Goal: Task Accomplishment & Management: Complete application form

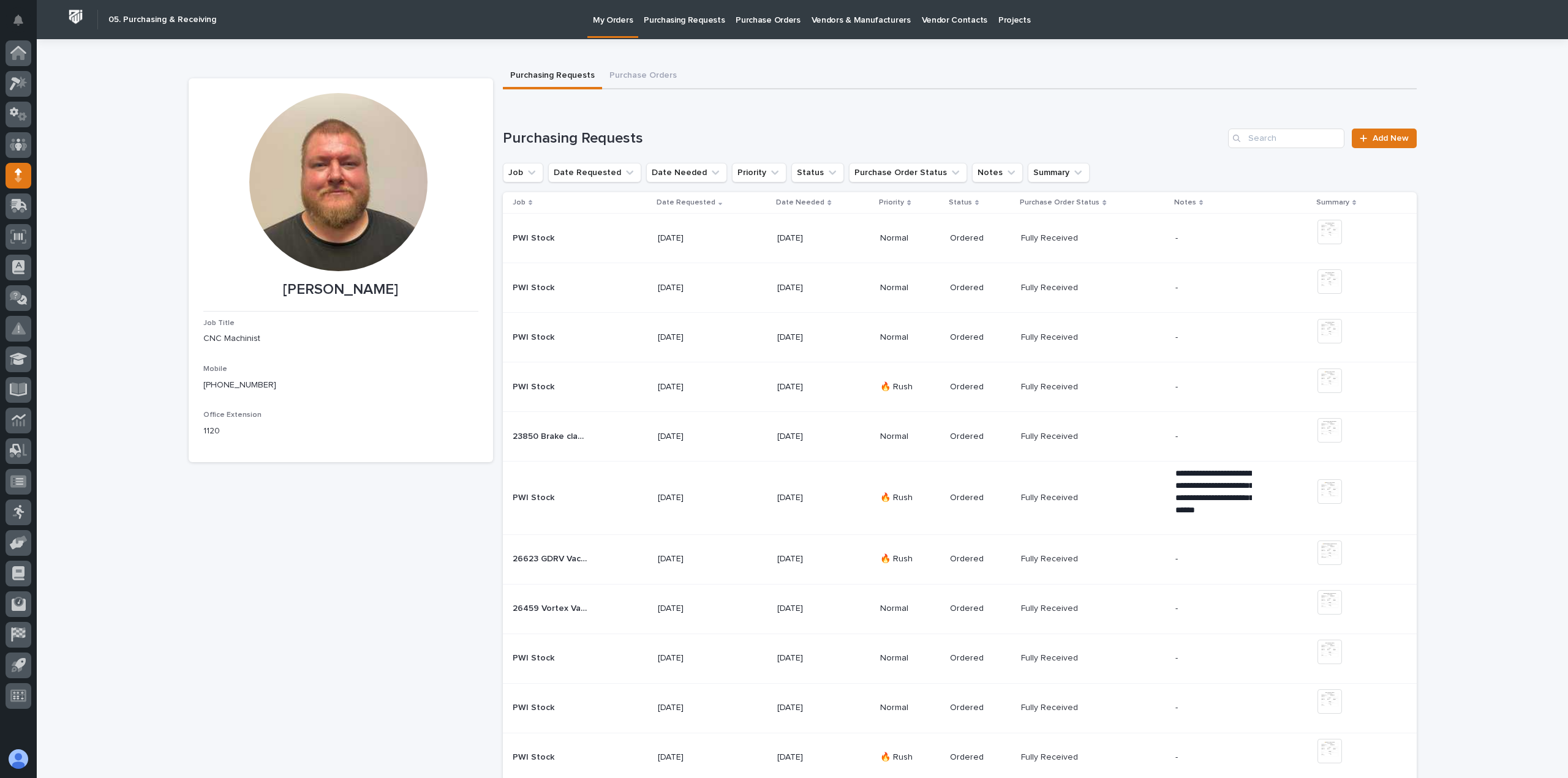
click at [1360, 133] on link "Add New" at bounding box center [1384, 138] width 64 height 20
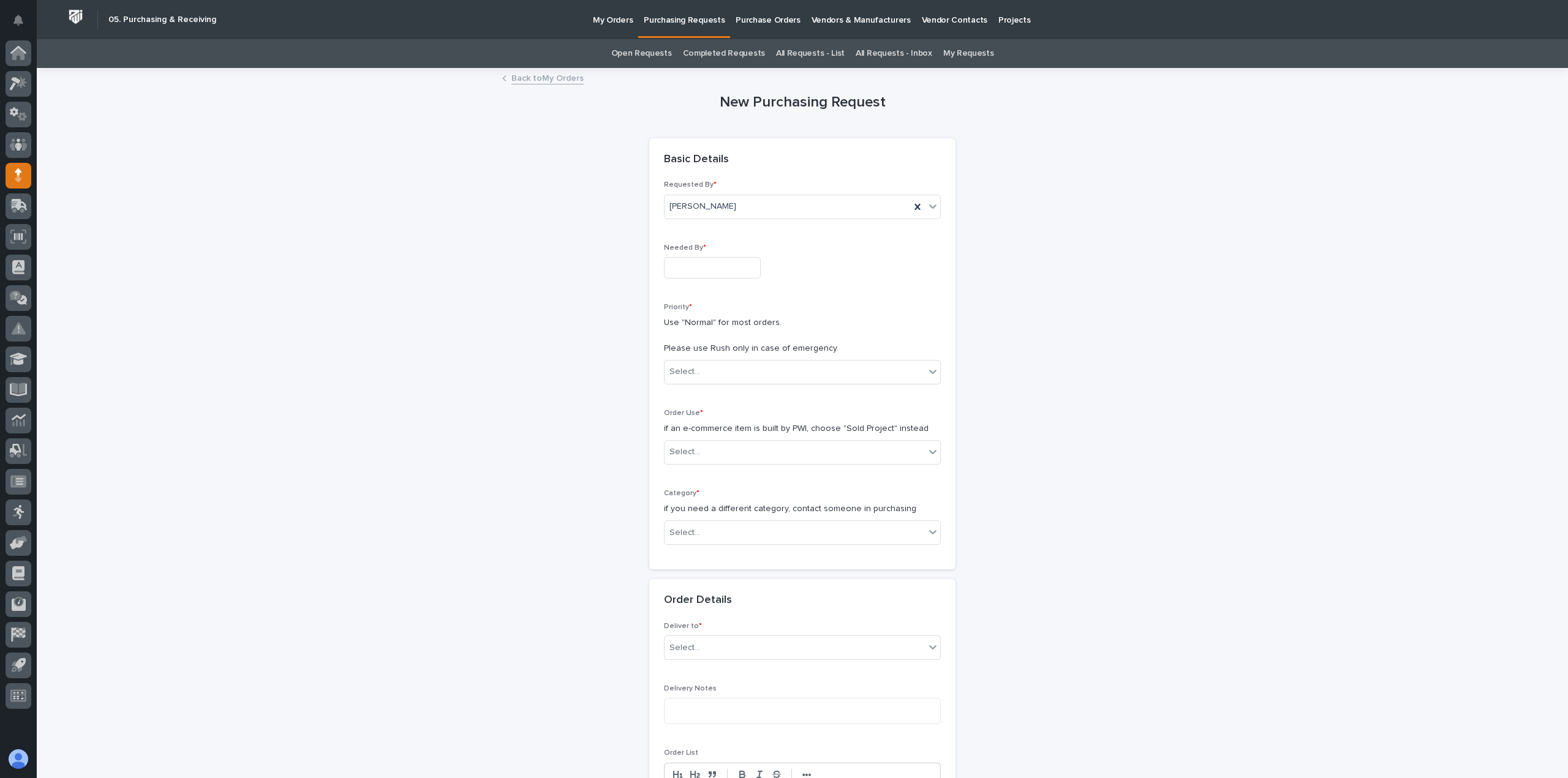
click at [735, 260] on input "text" at bounding box center [713, 268] width 97 height 21
click at [668, 171] on div "13" at bounding box center [660, 168] width 17 height 17
type input "**********"
click at [721, 363] on div "Select..." at bounding box center [795, 372] width 261 height 20
click at [708, 432] on div "Normal" at bounding box center [798, 438] width 276 height 21
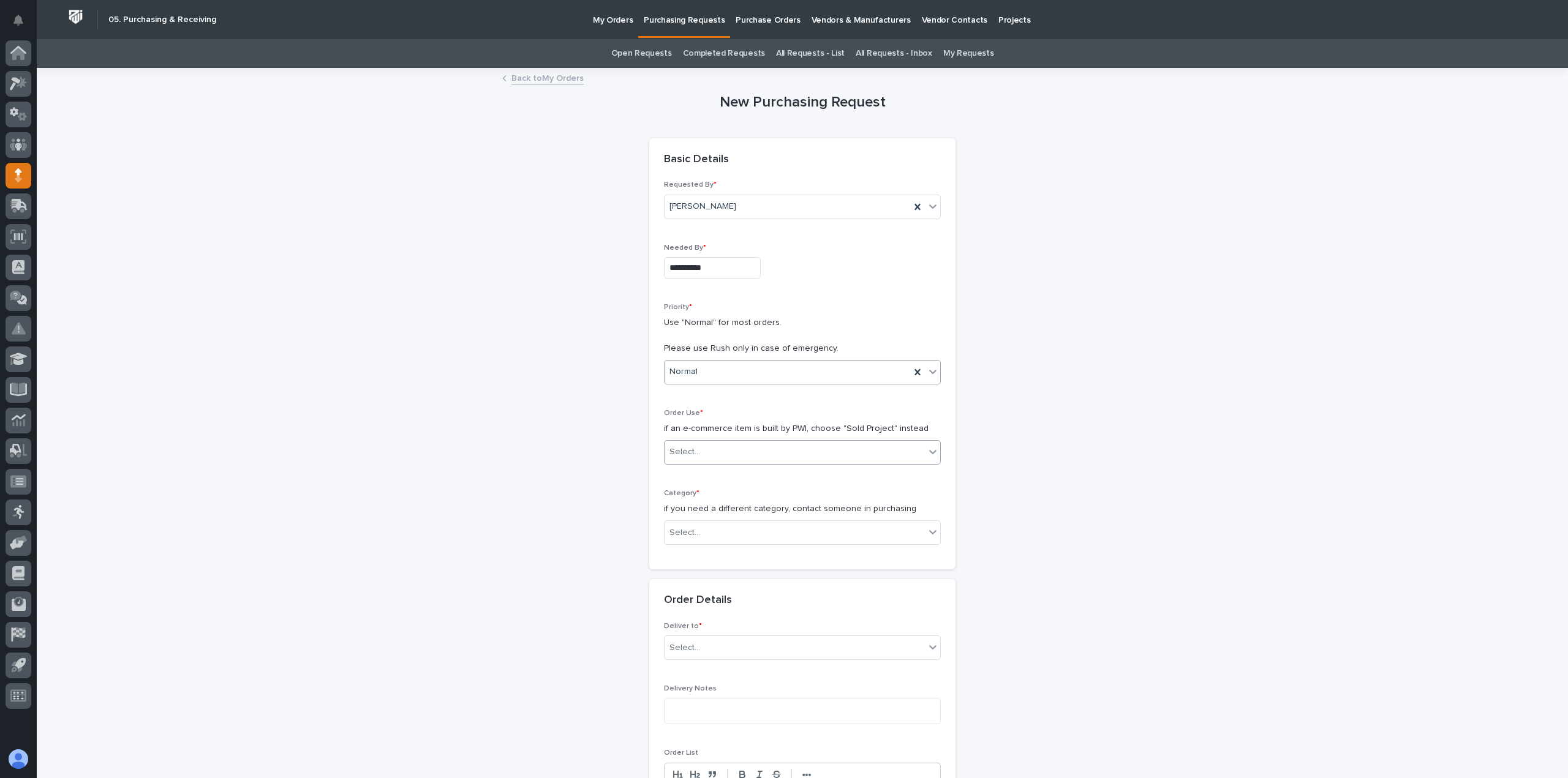
click at [708, 449] on div "Select..." at bounding box center [795, 452] width 261 height 20
click at [708, 554] on div "Tools & Equipment" at bounding box center [798, 561] width 276 height 21
click at [708, 535] on div "Select..." at bounding box center [795, 533] width 261 height 20
click at [697, 718] on div "Tools/Equipment" at bounding box center [798, 727] width 276 height 21
click at [747, 640] on div "Select..." at bounding box center [795, 647] width 261 height 20
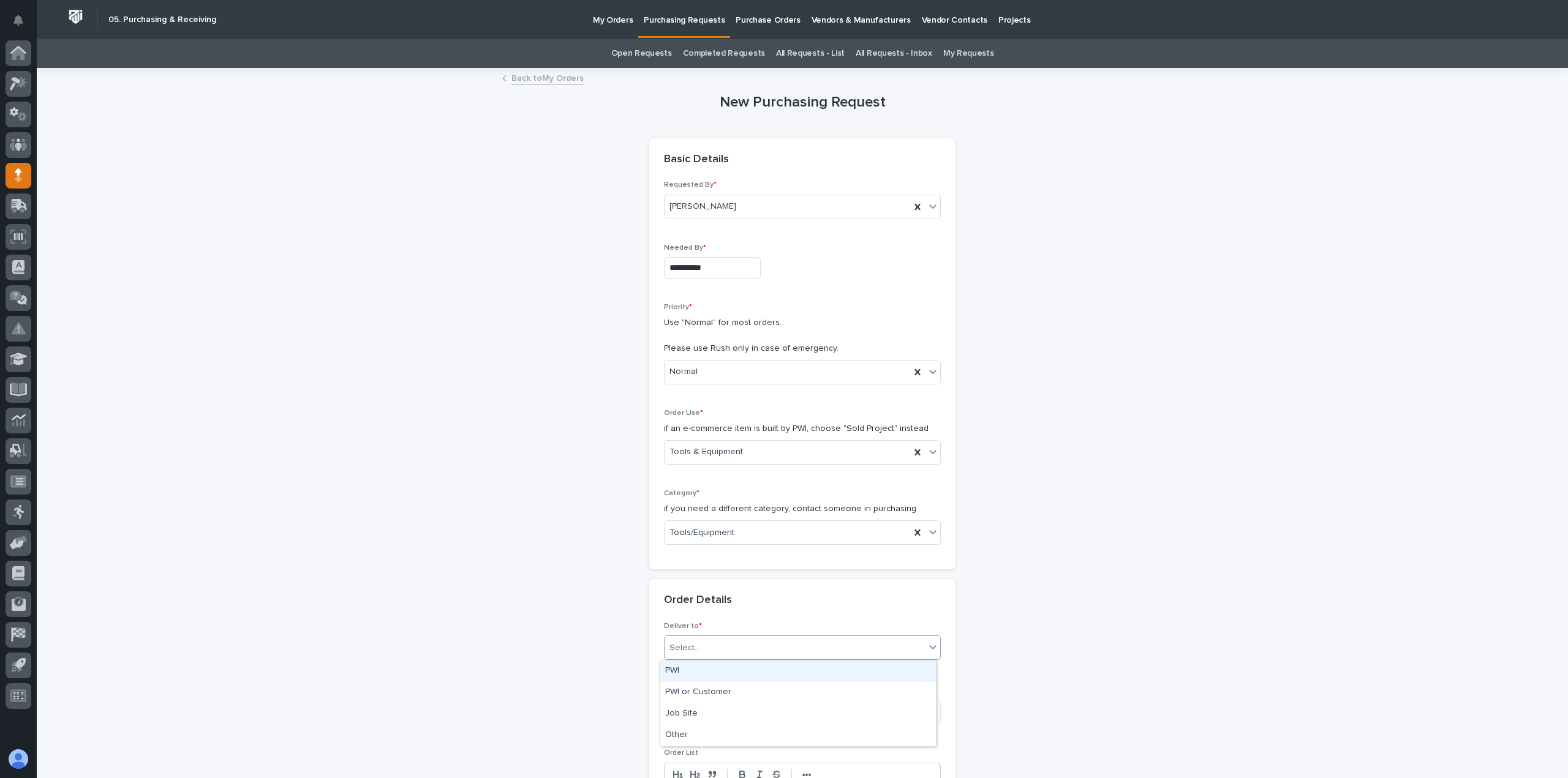
click at [720, 672] on div "PWI" at bounding box center [798, 671] width 276 height 21
click at [711, 718] on textarea at bounding box center [802, 711] width 277 height 26
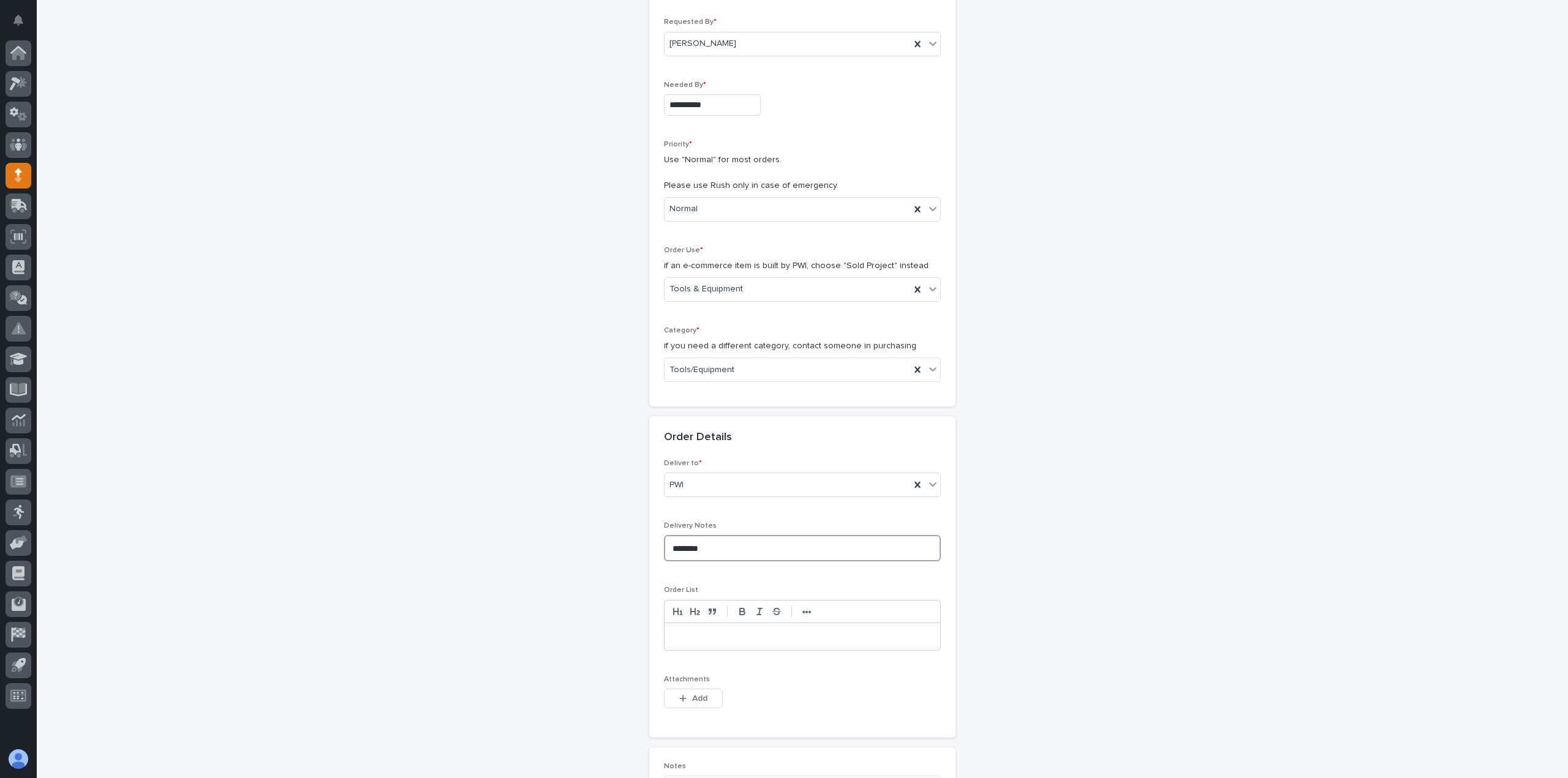
scroll to position [183, 0]
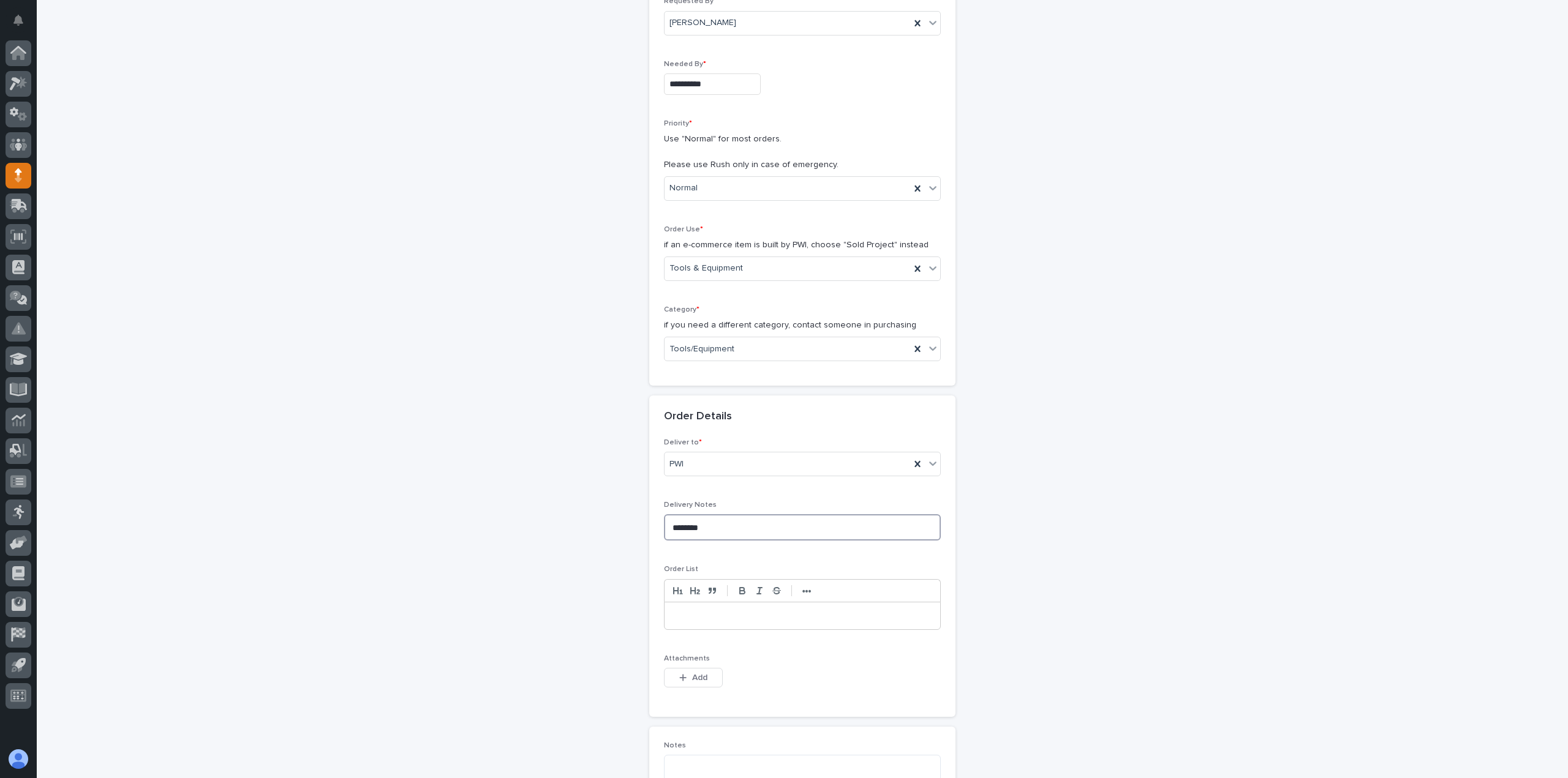
type textarea "********"
click at [723, 625] on div at bounding box center [802, 616] width 276 height 27
click at [616, 726] on div "**********" at bounding box center [802, 510] width 1228 height 1249
click at [709, 613] on p at bounding box center [802, 615] width 257 height 12
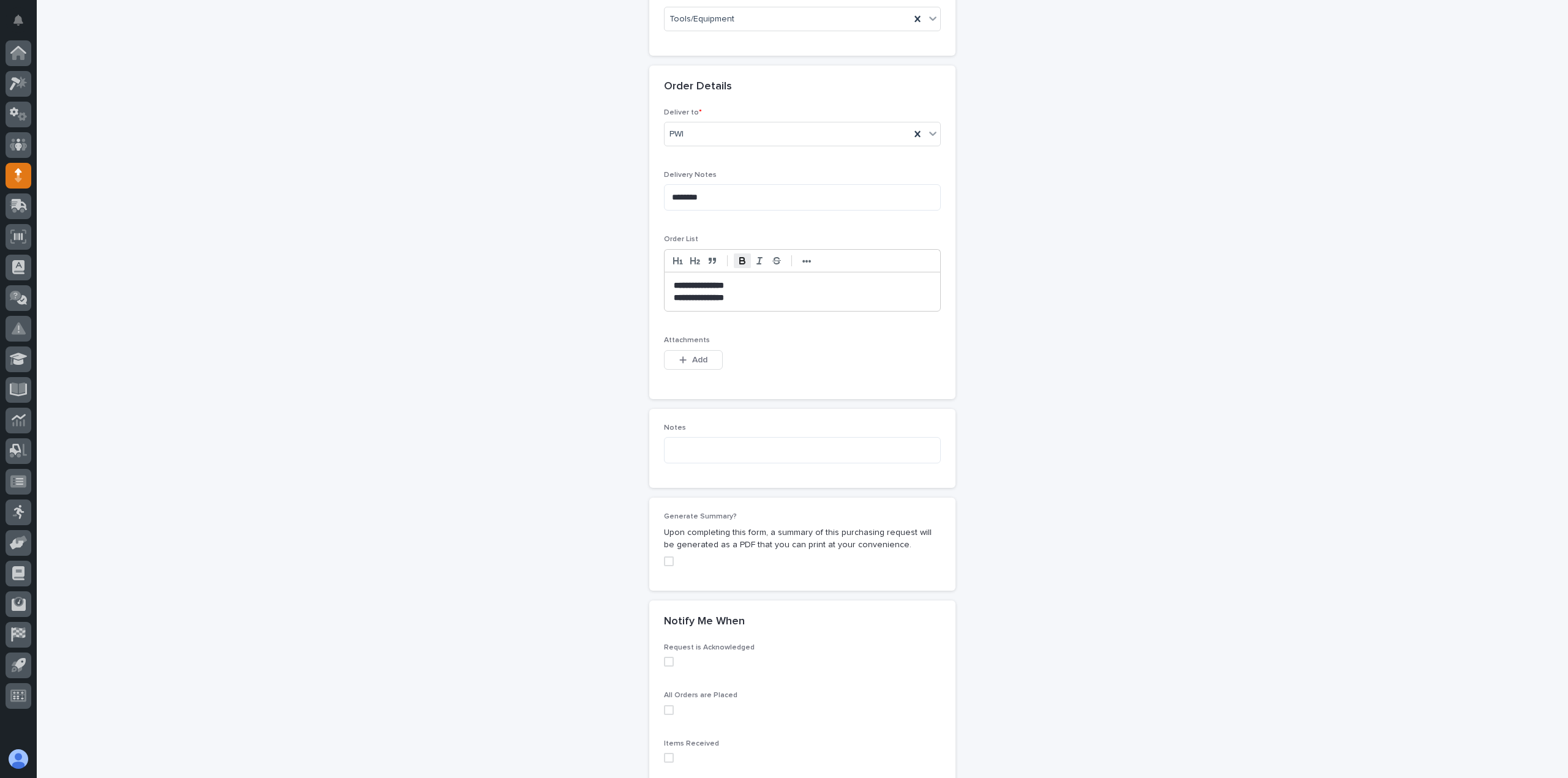
scroll to position [551, 0]
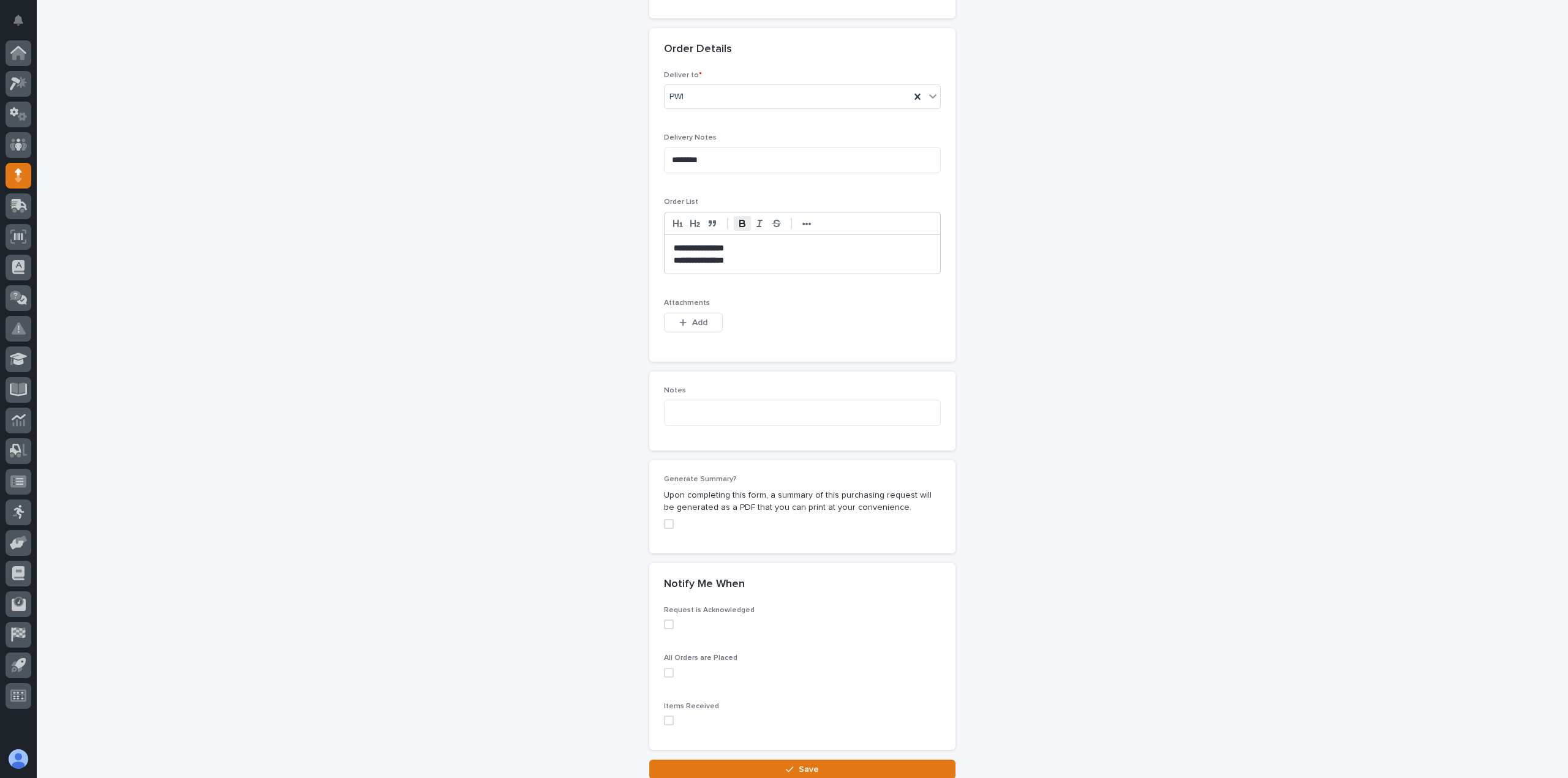
click at [681, 620] on label at bounding box center [802, 624] width 277 height 10
click at [679, 659] on span "All Orders are Placed" at bounding box center [701, 657] width 74 height 7
click at [674, 676] on label at bounding box center [802, 672] width 277 height 10
click at [667, 714] on div "Items Received" at bounding box center [802, 718] width 277 height 33
click at [667, 718] on span at bounding box center [669, 720] width 10 height 10
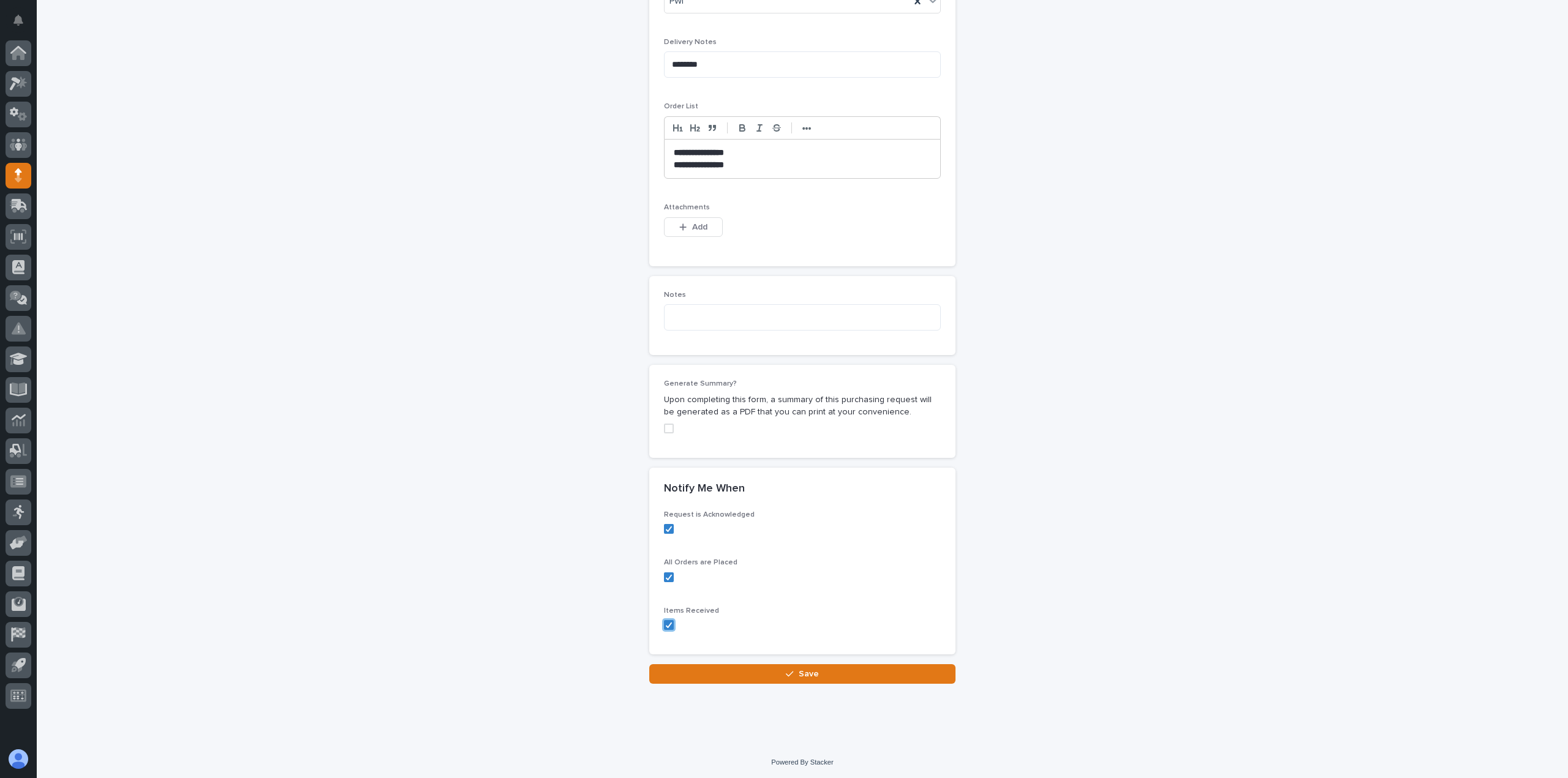
scroll to position [649, 0]
click at [775, 672] on button "Save" at bounding box center [802, 672] width 307 height 20
